Goal: Book appointment/travel/reservation

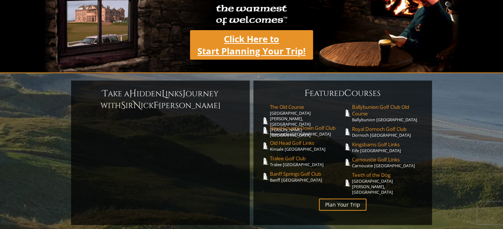
scroll to position [119, 0]
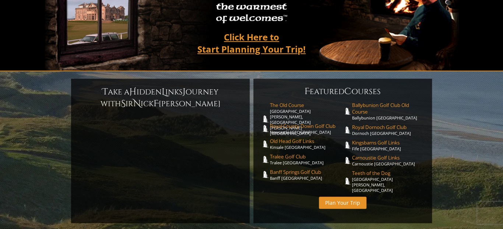
click at [343, 197] on link "Plan Your Trip" at bounding box center [343, 203] width 48 height 12
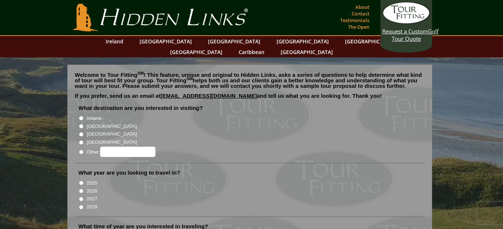
click at [81, 189] on input "2026" at bounding box center [81, 191] width 5 height 5
radio input "true"
click at [81, 140] on input "[GEOGRAPHIC_DATA]" at bounding box center [81, 142] width 5 height 5
radio input "true"
click at [80, 116] on input "Ireland" at bounding box center [81, 118] width 5 height 5
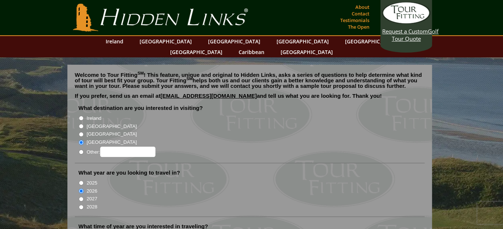
radio input "true"
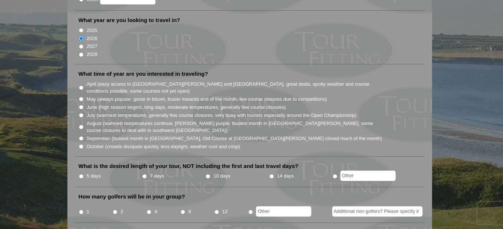
scroll to position [153, 0]
click at [80, 174] on input "5 days" at bounding box center [81, 176] width 5 height 5
radio input "true"
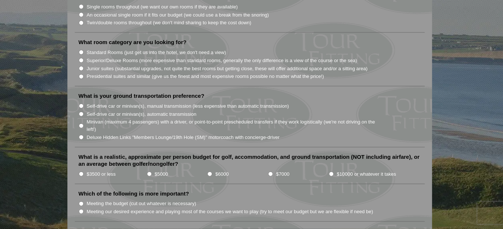
scroll to position [717, 0]
